Goal: Navigation & Orientation: Find specific page/section

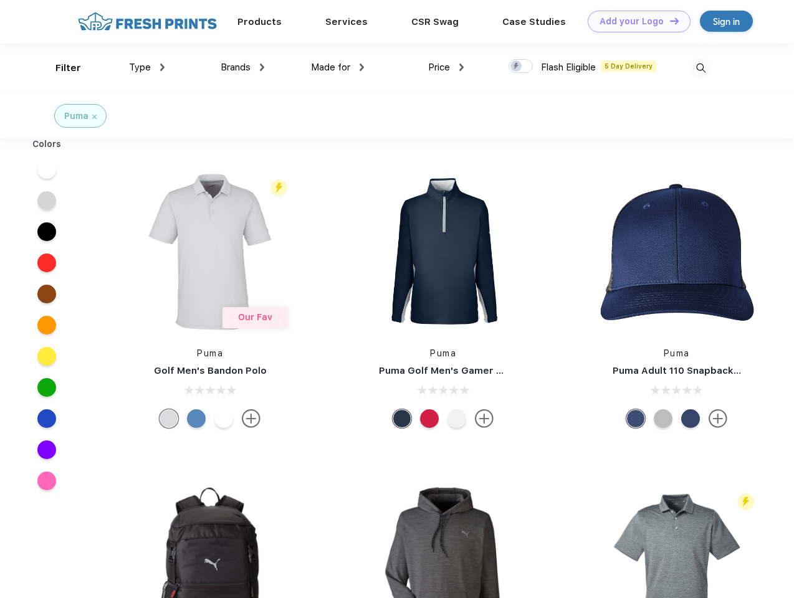
click at [634, 21] on link "Add your Logo Design Tool" at bounding box center [639, 22] width 103 height 22
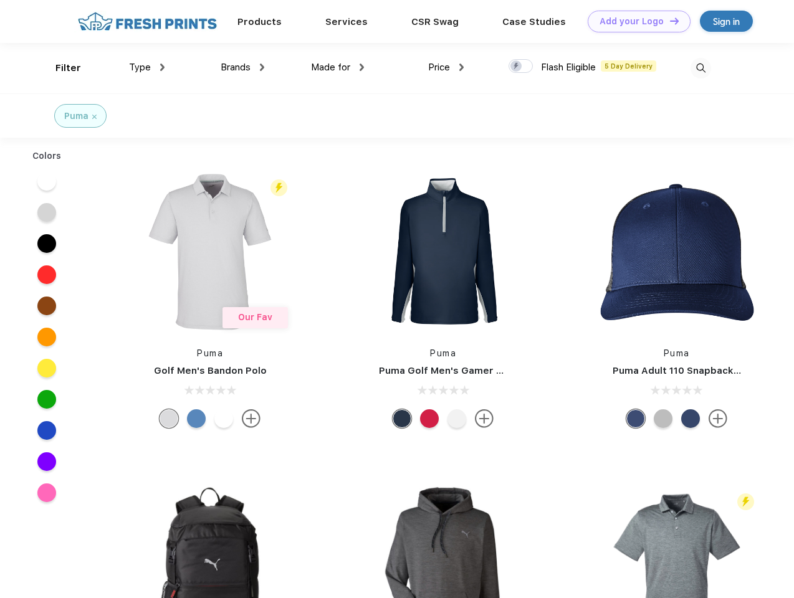
click at [0, 0] on div "Design Tool" at bounding box center [0, 0] width 0 height 0
click at [669, 21] on link "Add your Logo Design Tool" at bounding box center [639, 22] width 103 height 22
click at [60, 68] on div "Filter" at bounding box center [68, 68] width 26 height 14
click at [147, 67] on span "Type" at bounding box center [140, 67] width 22 height 11
click at [242, 67] on span "Brands" at bounding box center [236, 67] width 30 height 11
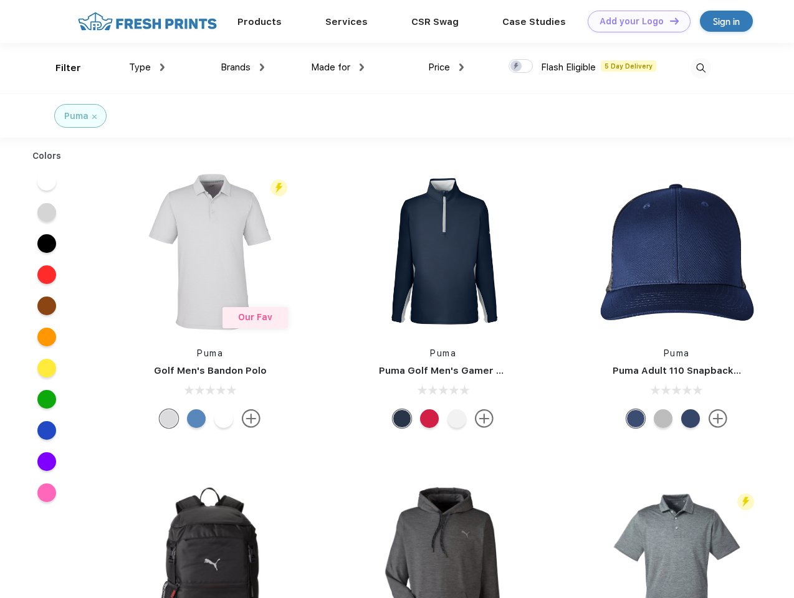
click at [338, 67] on span "Made for" at bounding box center [330, 67] width 39 height 11
click at [446, 67] on span "Price" at bounding box center [439, 67] width 22 height 11
click at [521, 67] on div at bounding box center [520, 66] width 24 height 14
click at [517, 67] on input "checkbox" at bounding box center [512, 63] width 8 height 8
click at [700, 68] on img at bounding box center [700, 68] width 21 height 21
